Goal: Navigation & Orientation: Find specific page/section

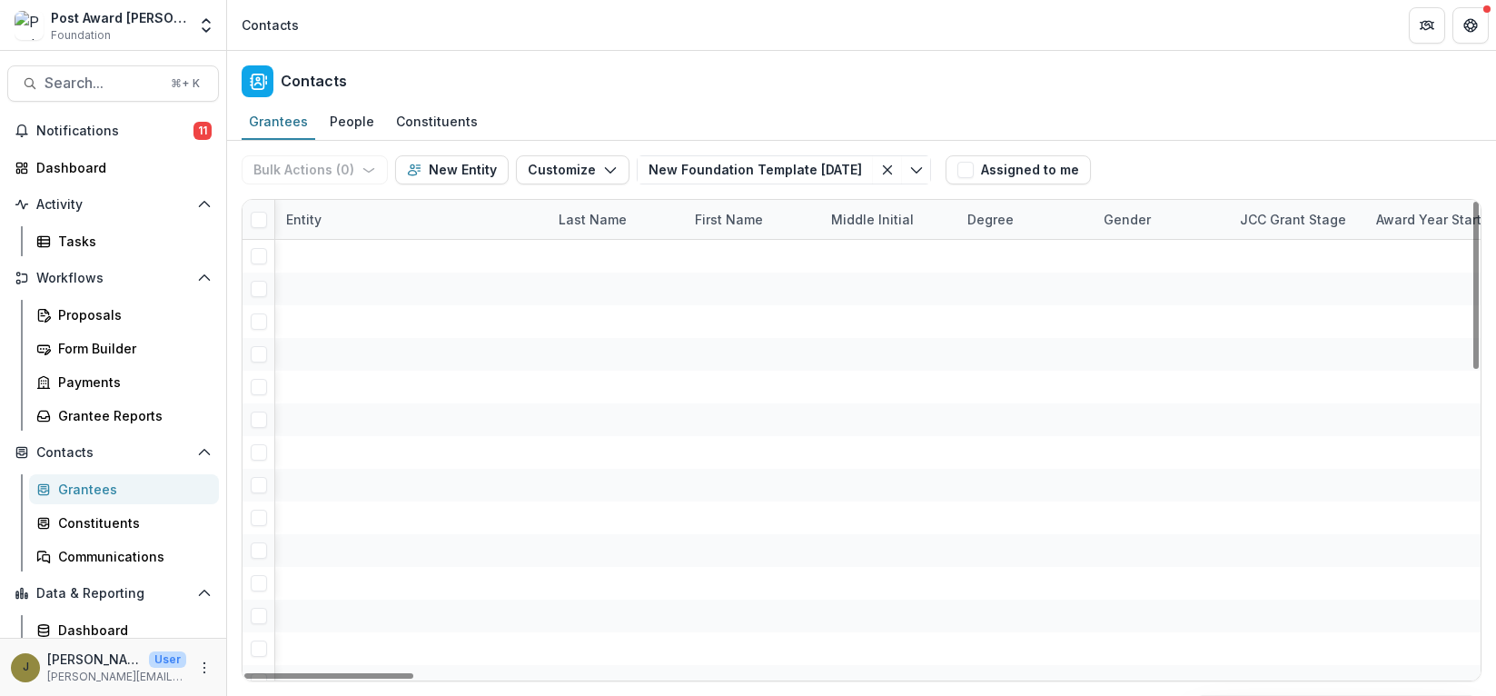
scroll to position [0, 7719]
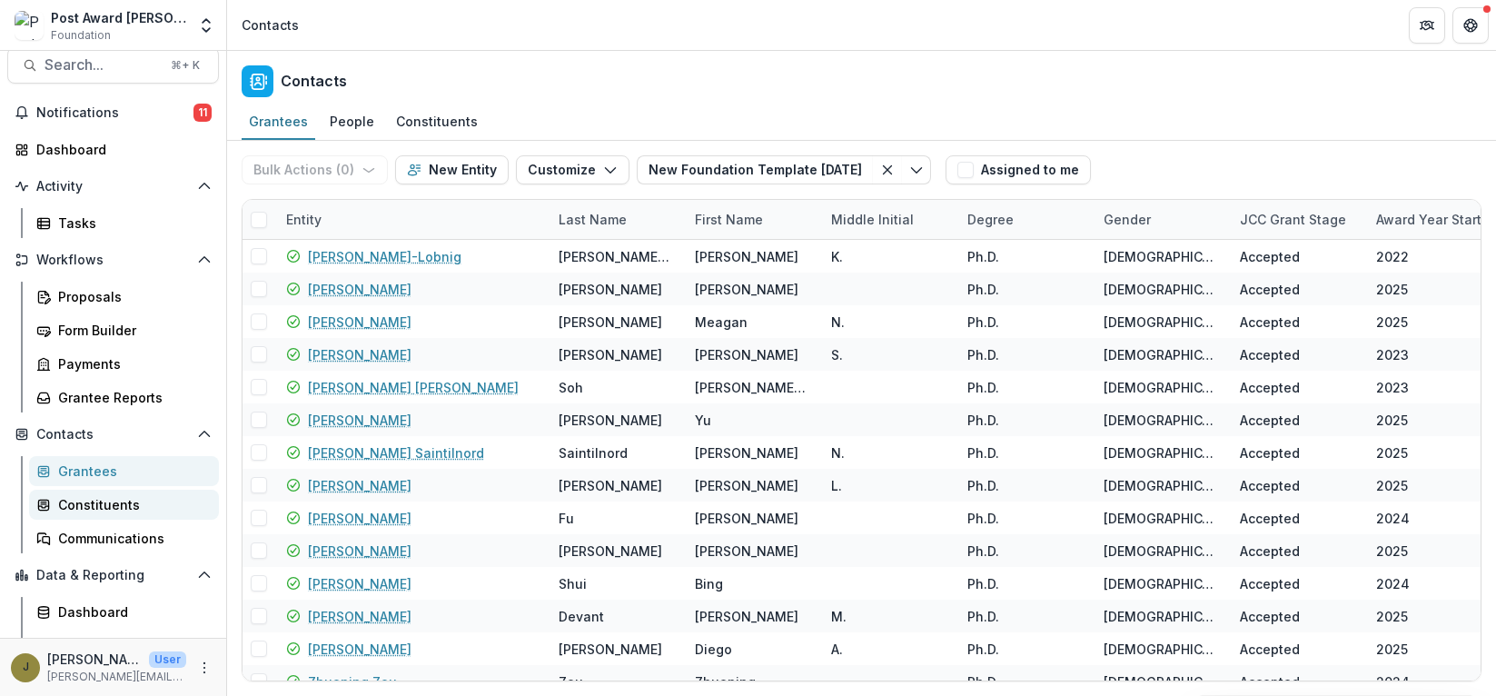
scroll to position [21, 0]
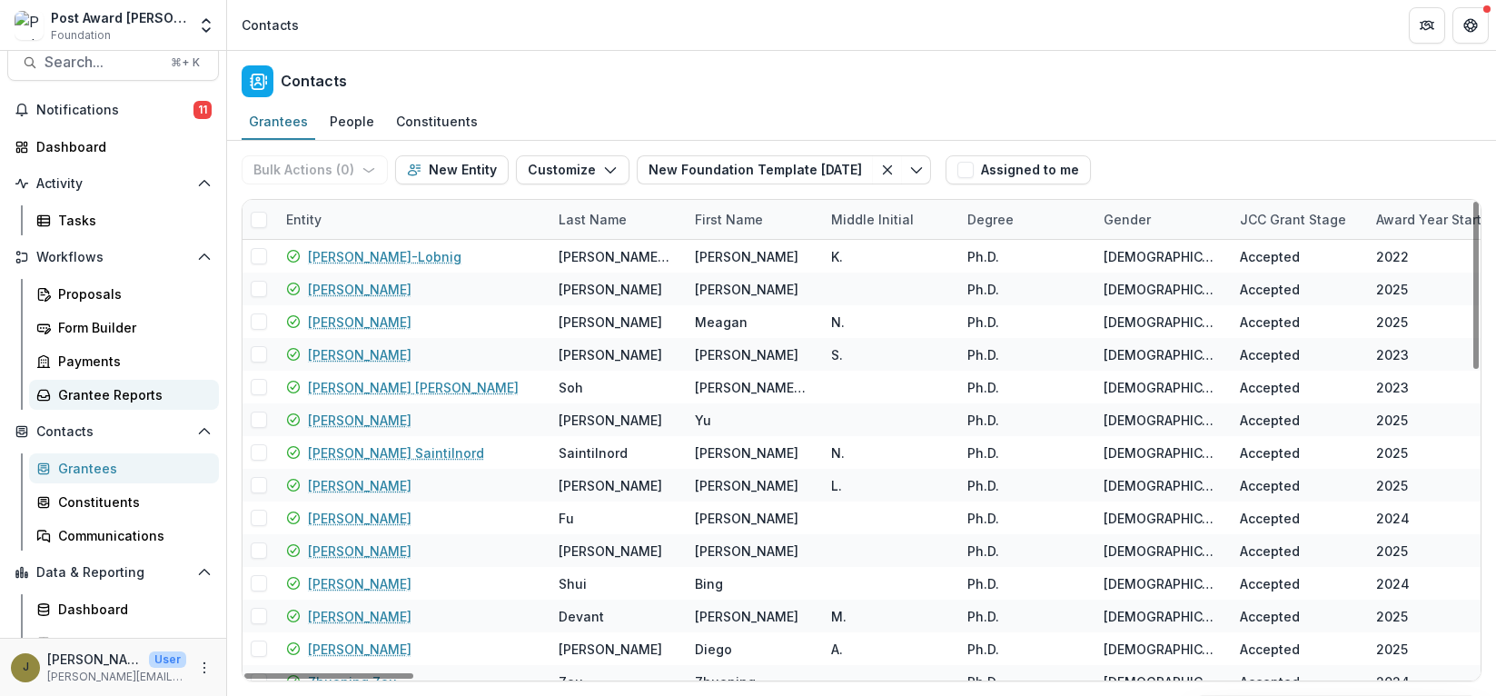
click at [84, 389] on div "Grantee Reports" at bounding box center [131, 394] width 146 height 19
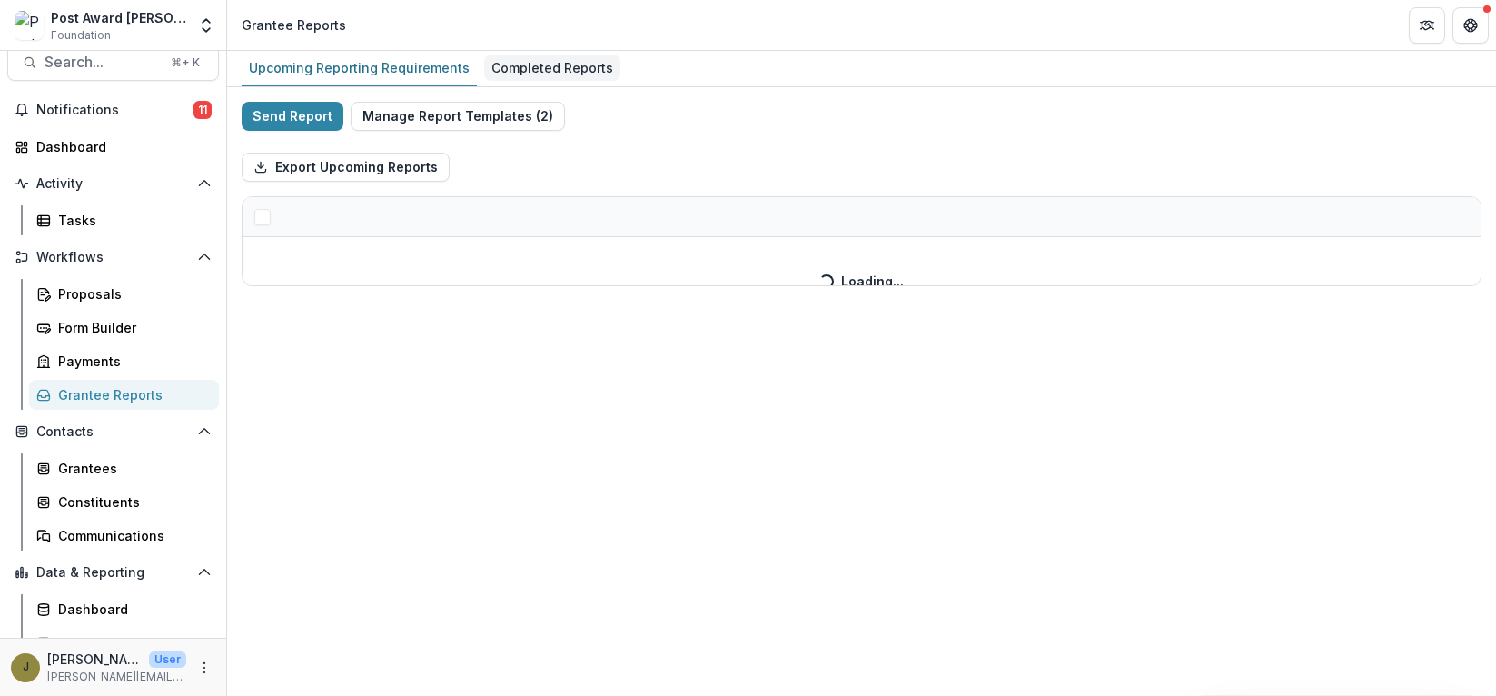
click at [594, 56] on div "Completed Reports" at bounding box center [552, 67] width 136 height 26
